Goal: Information Seeking & Learning: Learn about a topic

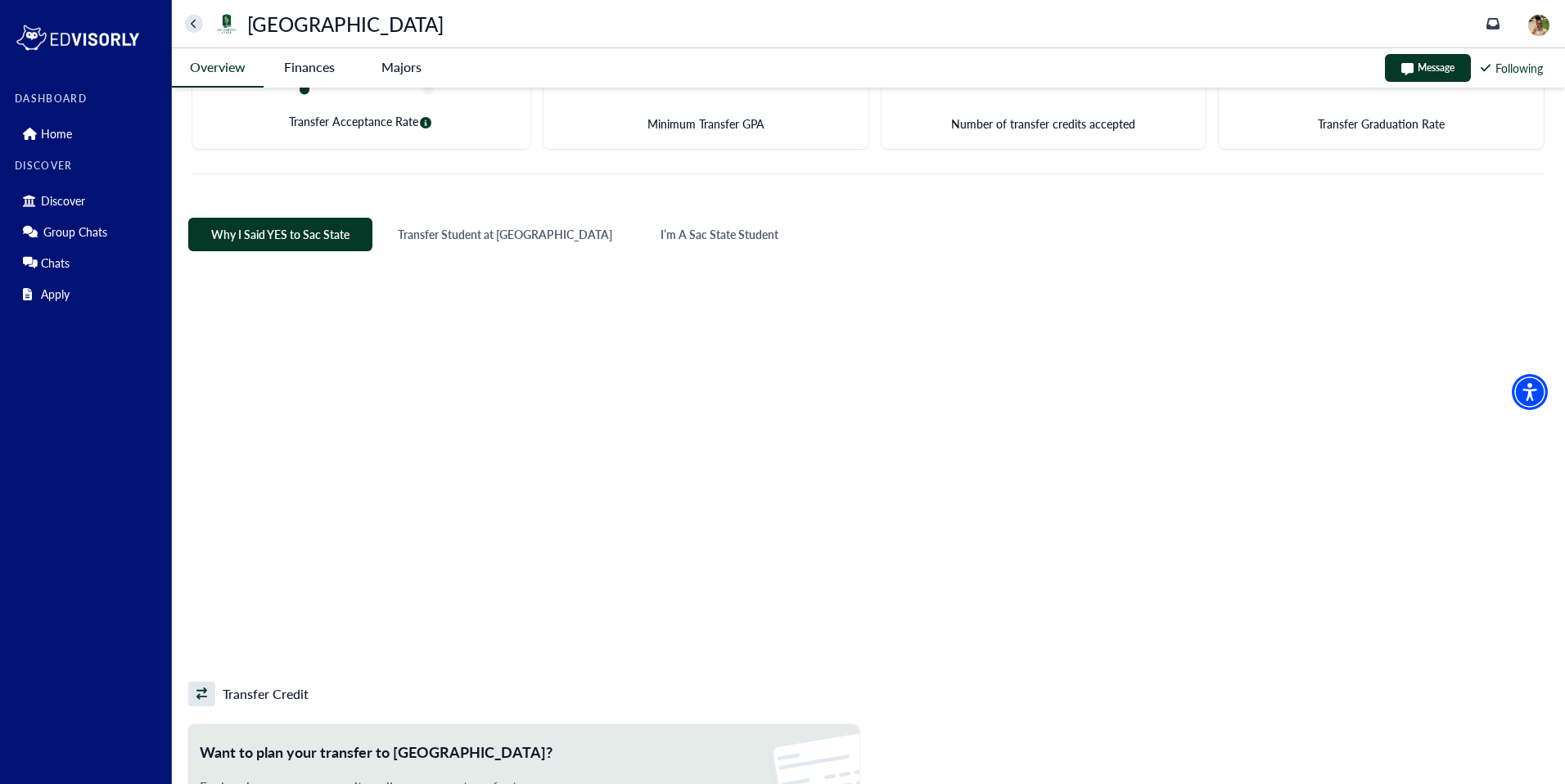
scroll to position [91, 0]
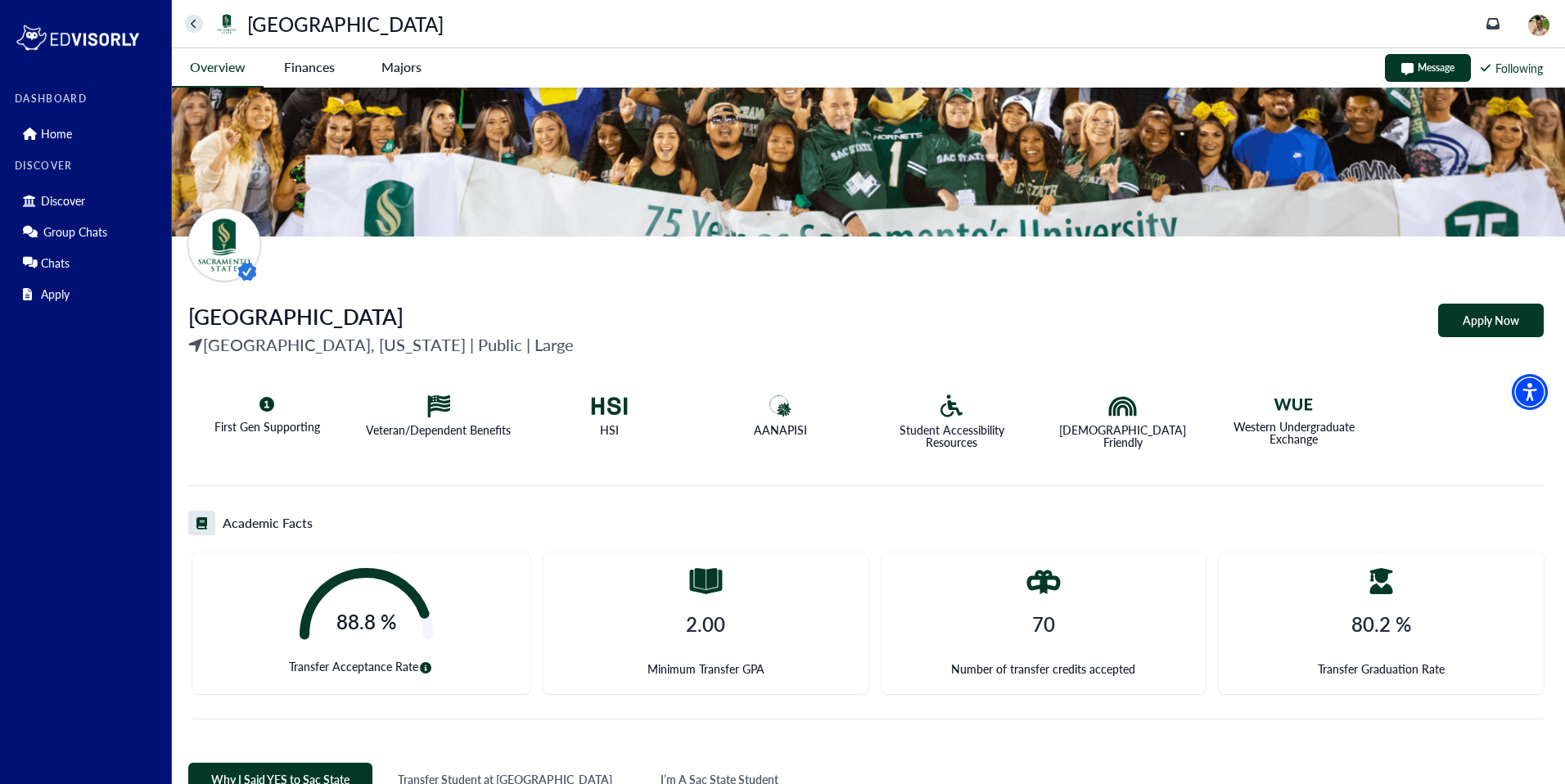
click at [309, 61] on State-tag "Finances" at bounding box center [310, 67] width 92 height 38
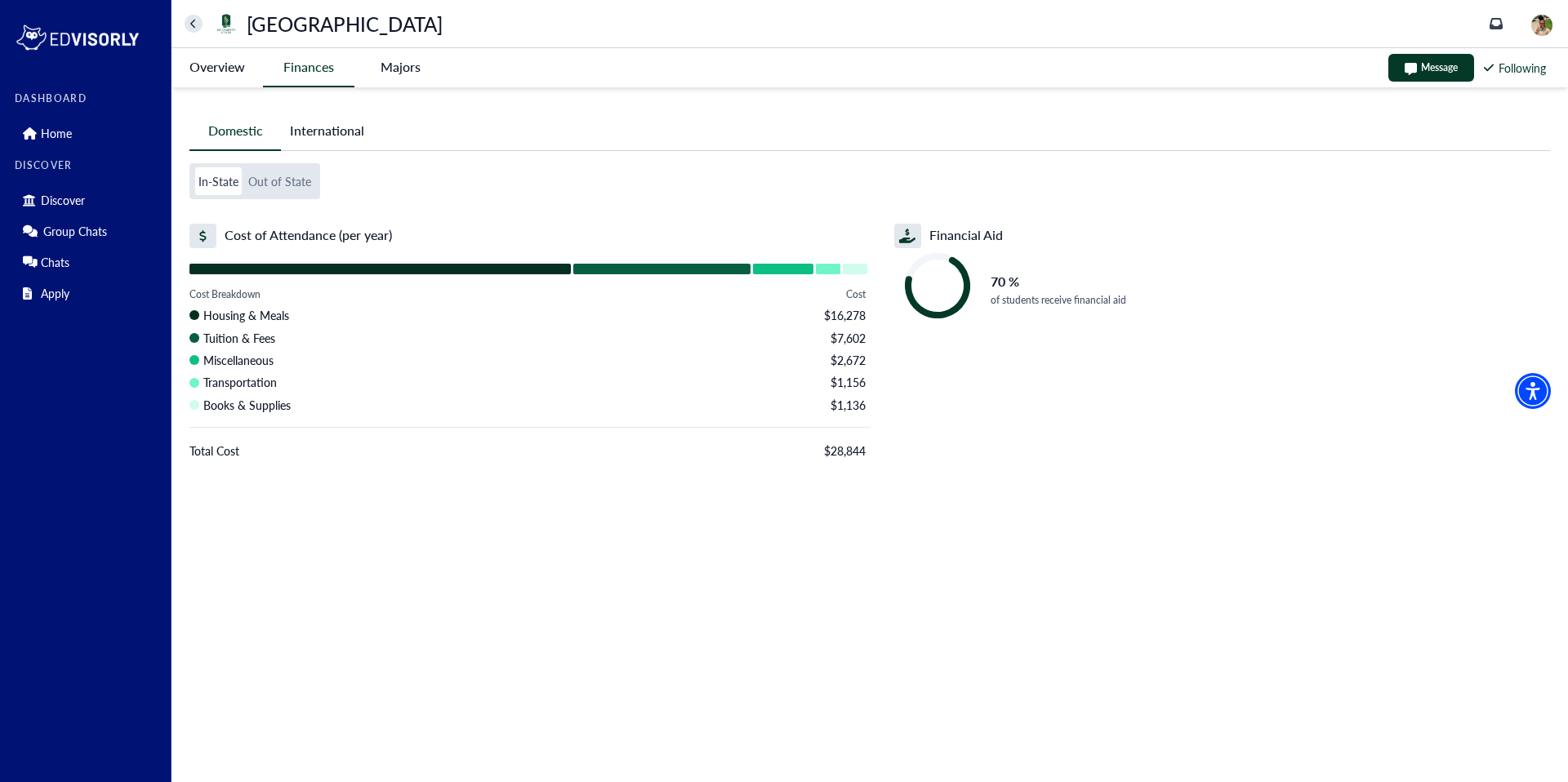
click at [289, 181] on button "Out of State" at bounding box center [279, 181] width 70 height 28
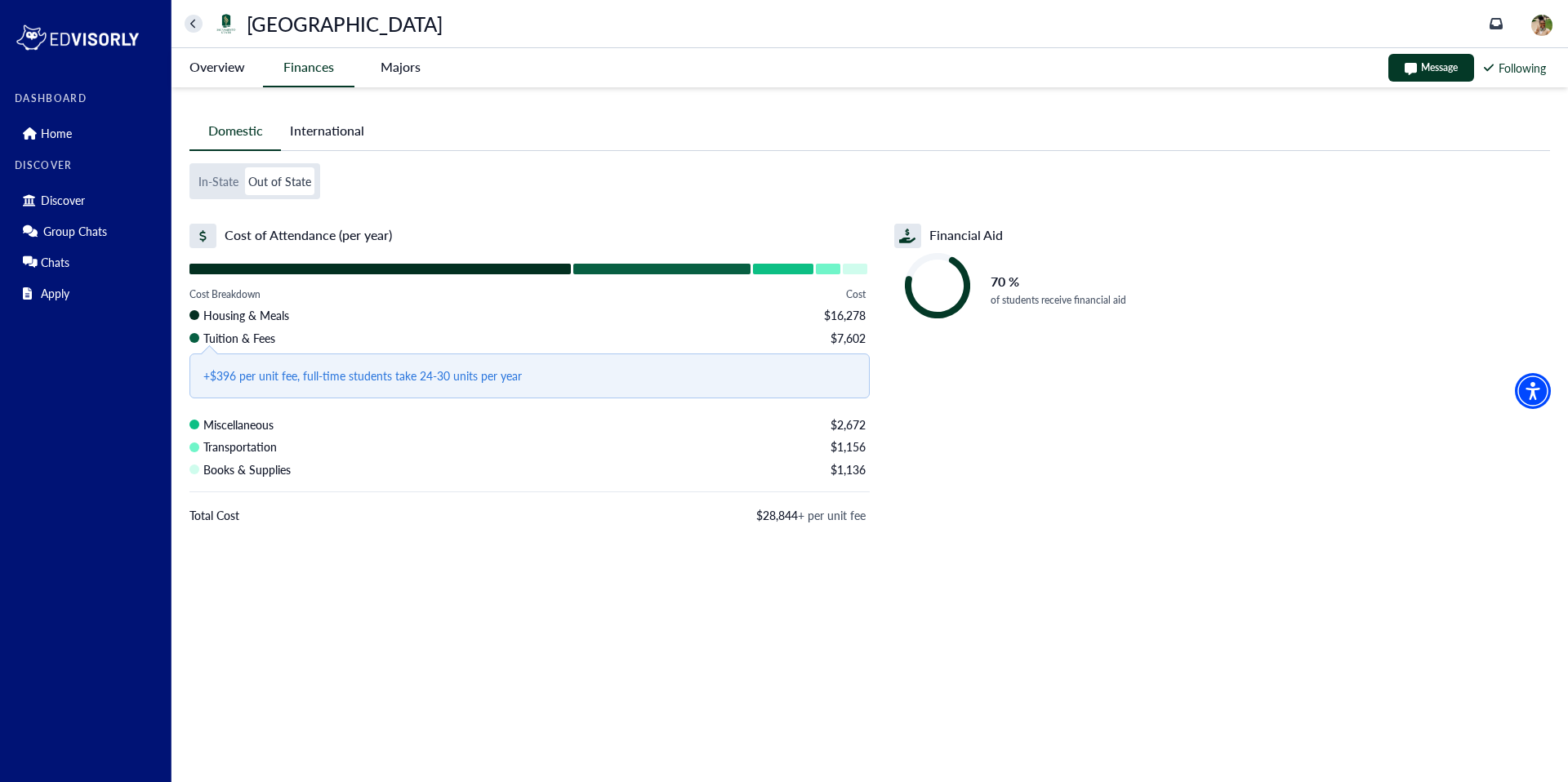
click at [356, 132] on button "International" at bounding box center [327, 131] width 93 height 38
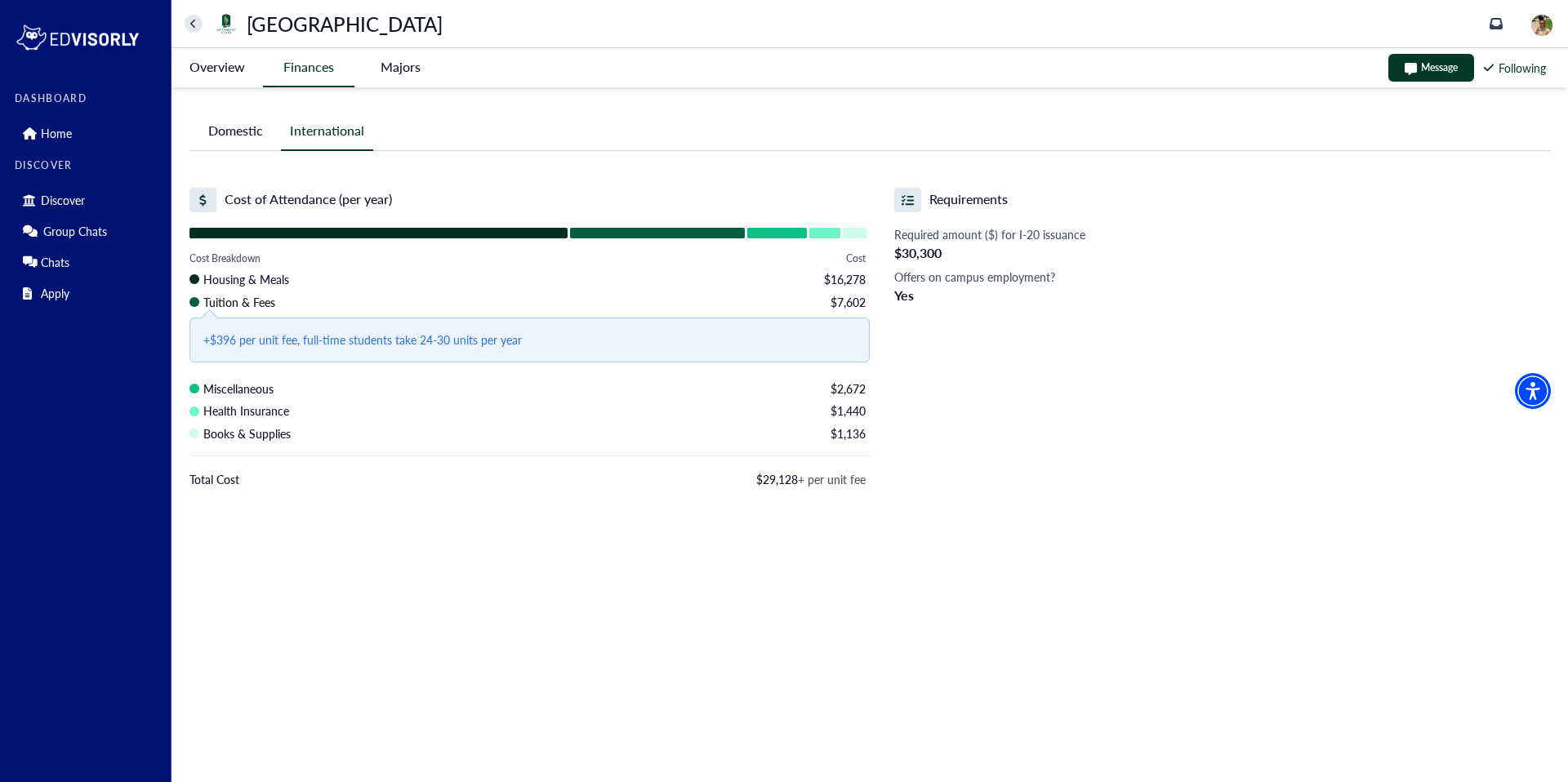
click at [251, 133] on button "Domestic" at bounding box center [235, 131] width 92 height 38
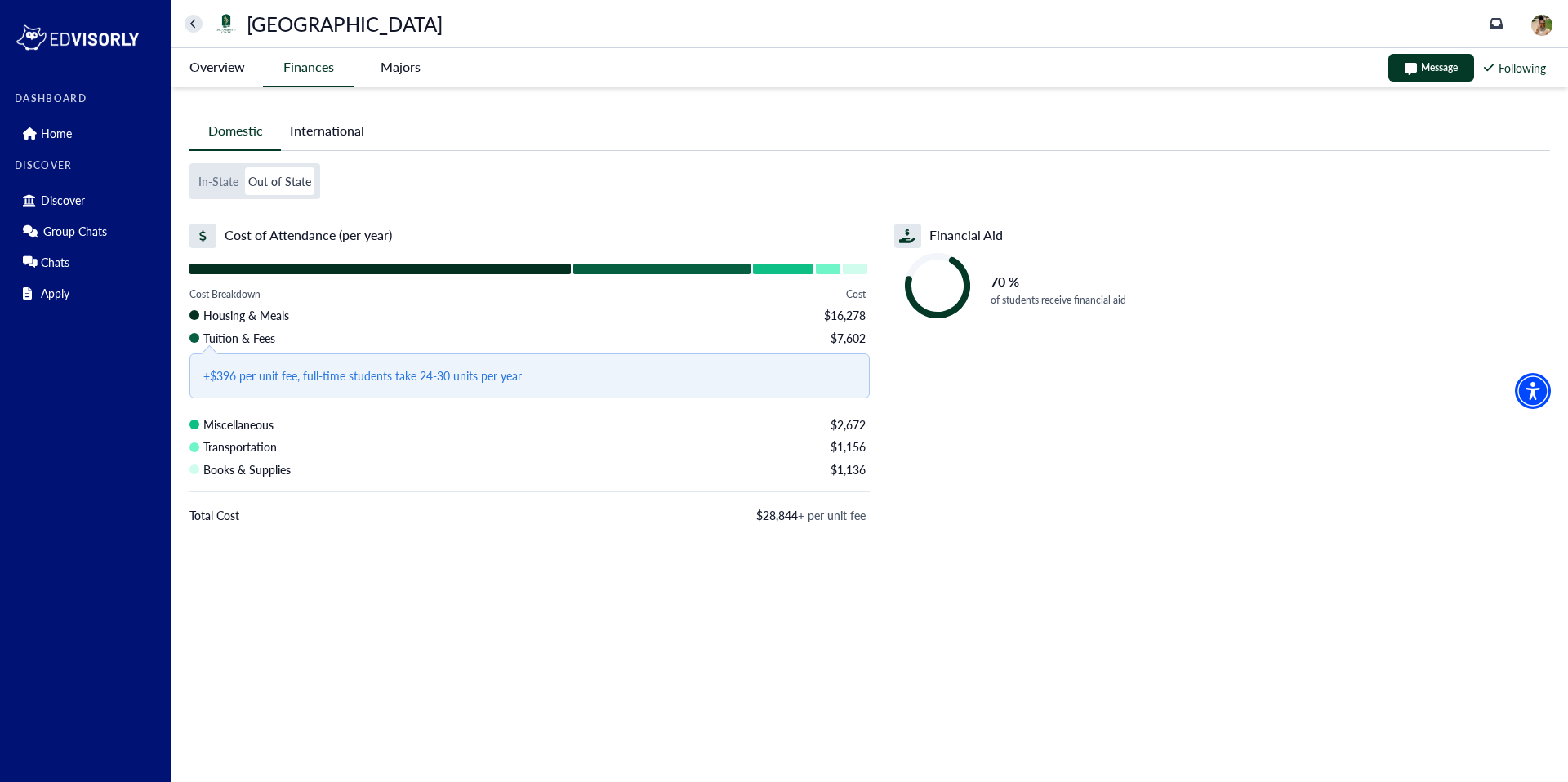
click at [225, 180] on button "In-State" at bounding box center [218, 181] width 47 height 28
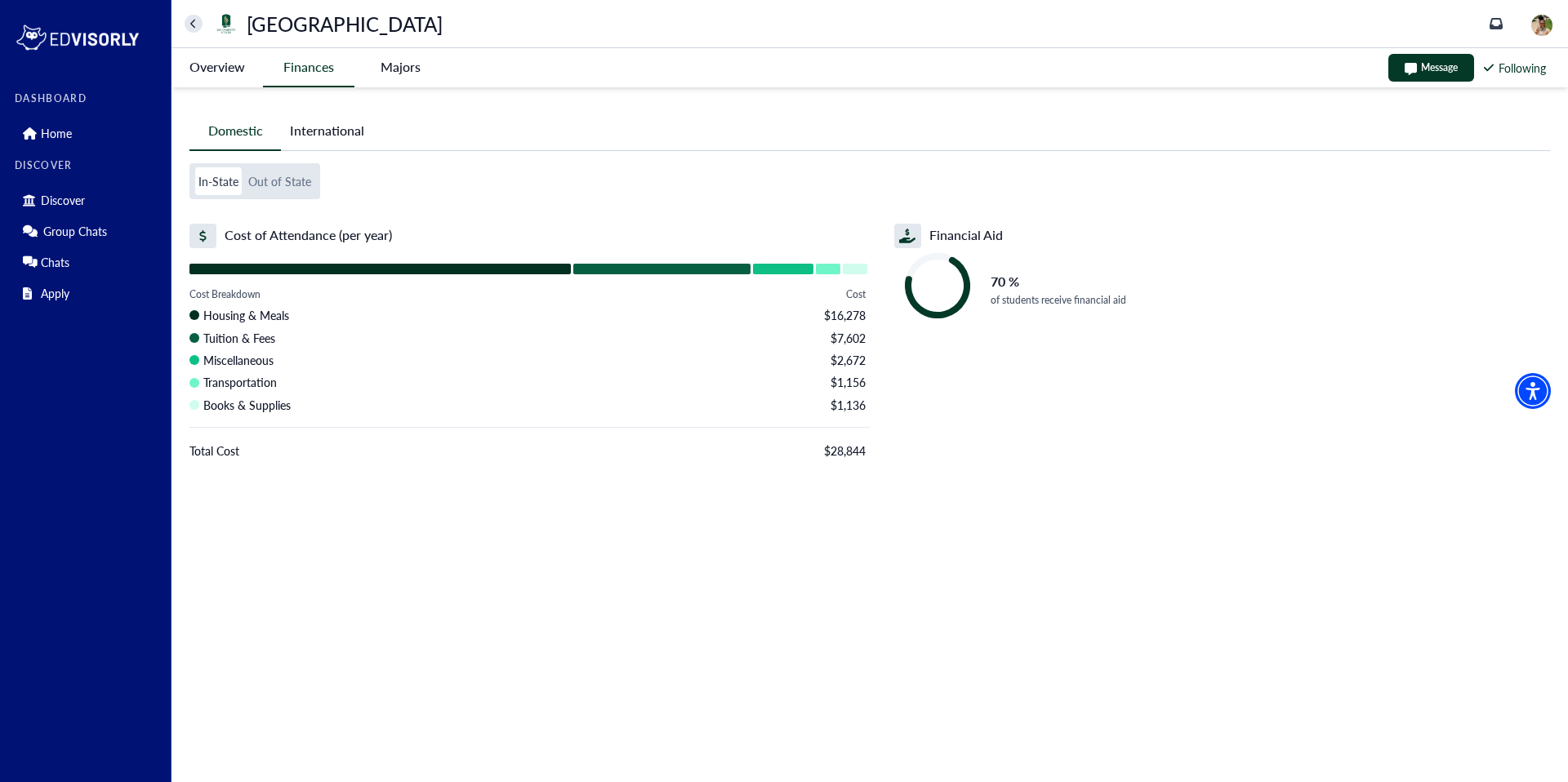
click at [406, 70] on -tag "Majors" at bounding box center [401, 67] width 92 height 38
